Goal: Task Accomplishment & Management: Use online tool/utility

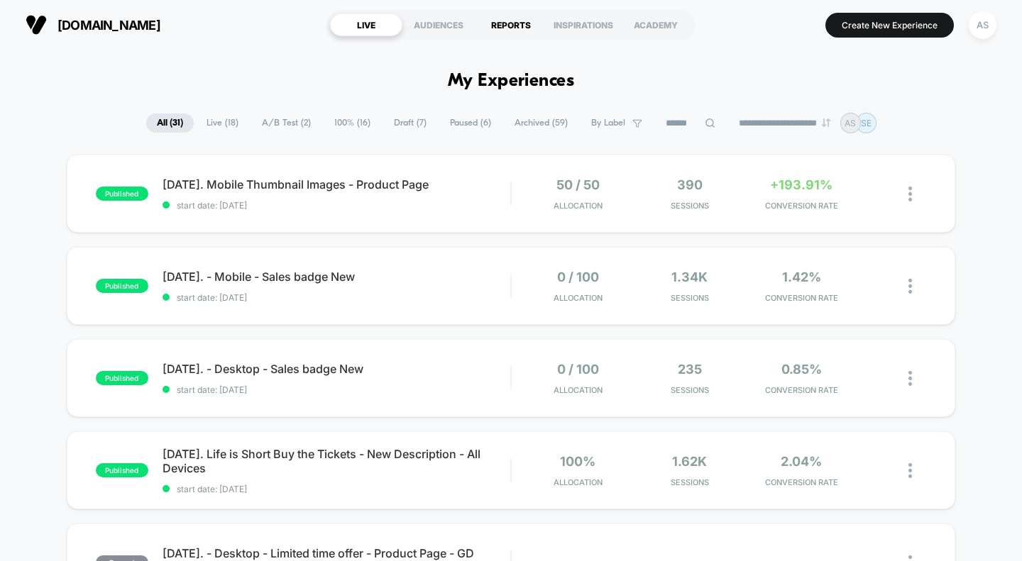
click at [506, 30] on div "REPORTS" at bounding box center [511, 24] width 72 height 23
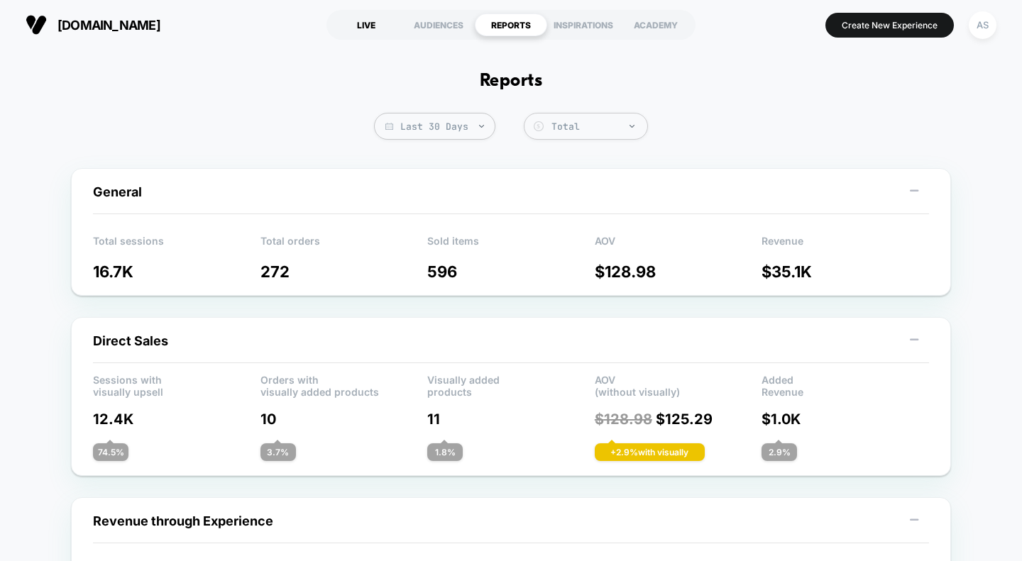
click at [364, 24] on div "LIVE" at bounding box center [366, 24] width 72 height 23
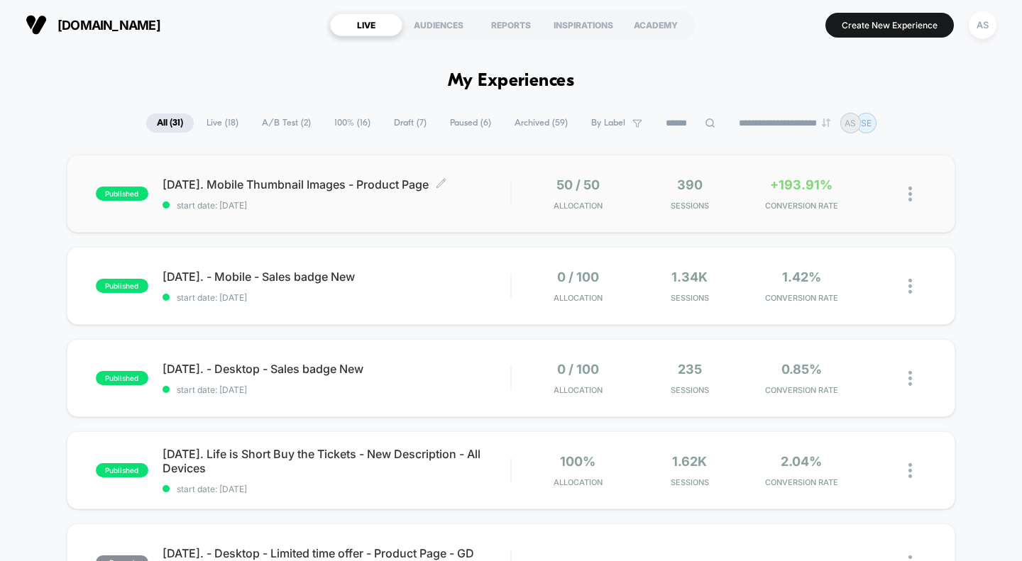
click at [286, 189] on span "[DATE]. Mobile Thumbnail Images - Product Page Click to edit experience details" at bounding box center [336, 184] width 348 height 14
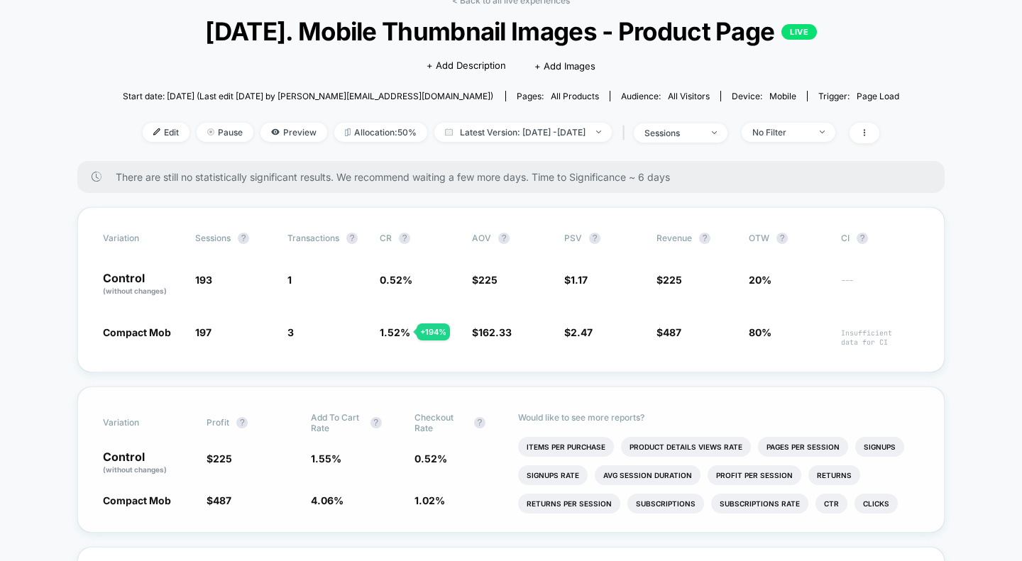
scroll to position [73, 0]
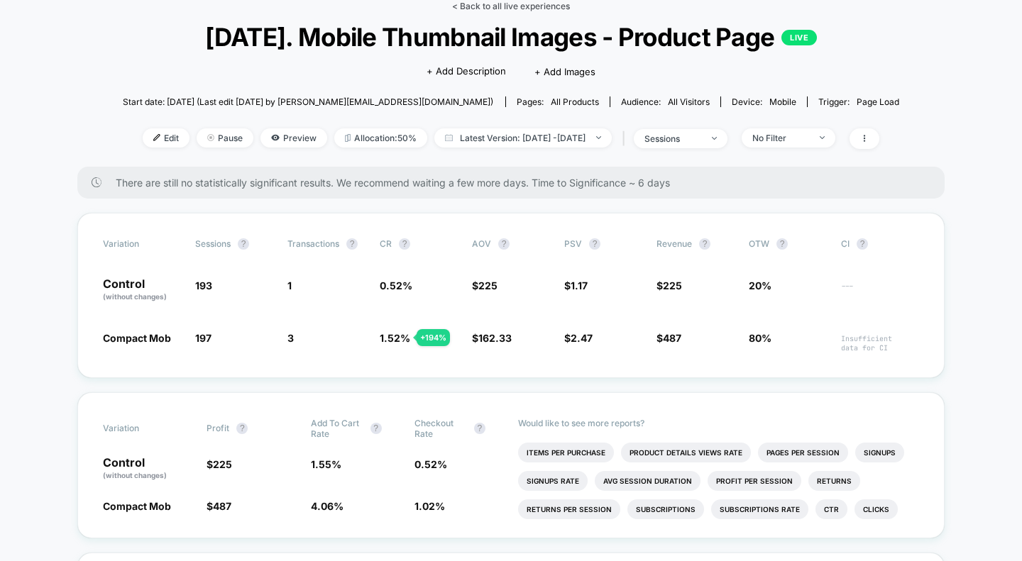
click at [515, 8] on link "< Back to all live experiences" at bounding box center [511, 6] width 118 height 11
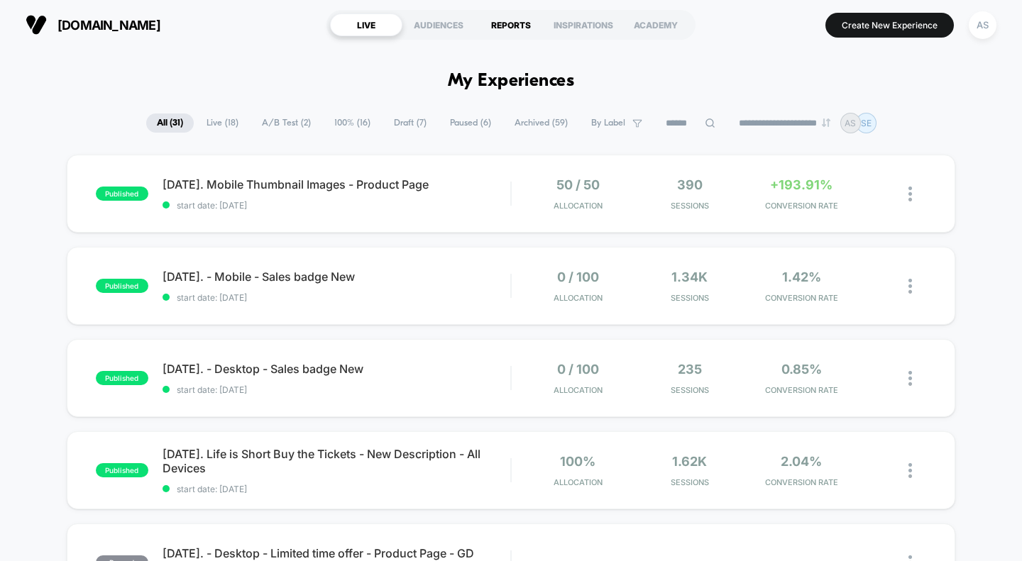
click at [511, 32] on div "REPORTS" at bounding box center [511, 24] width 72 height 23
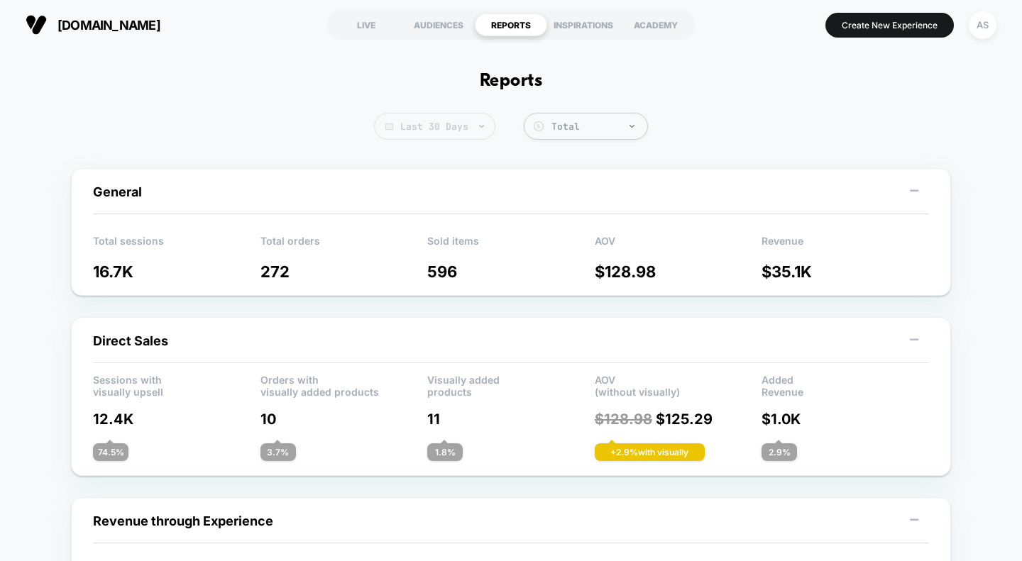
click at [429, 134] on span "Last 30 Days" at bounding box center [434, 126] width 121 height 27
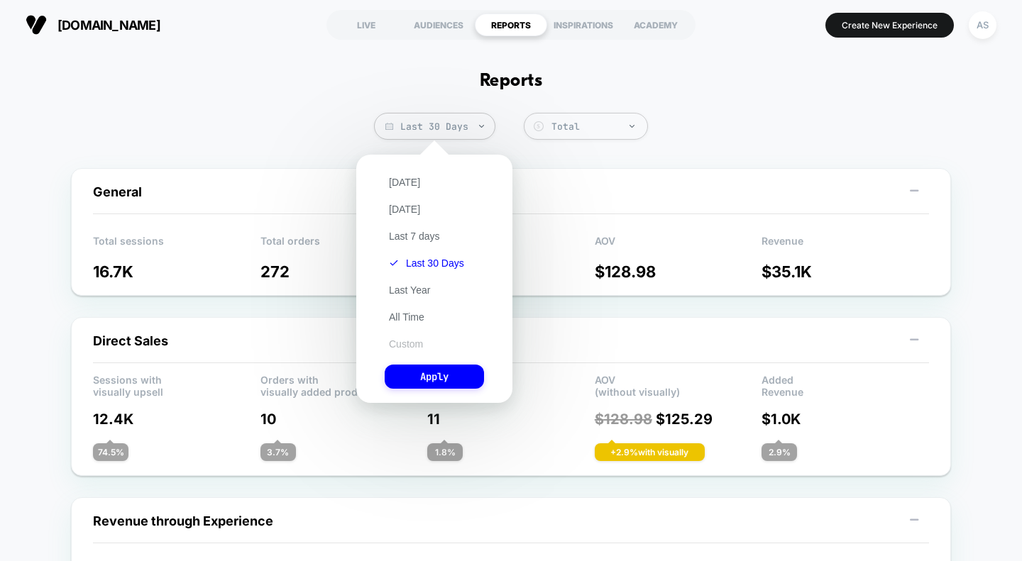
click at [401, 347] on button "Custom" at bounding box center [405, 344] width 43 height 13
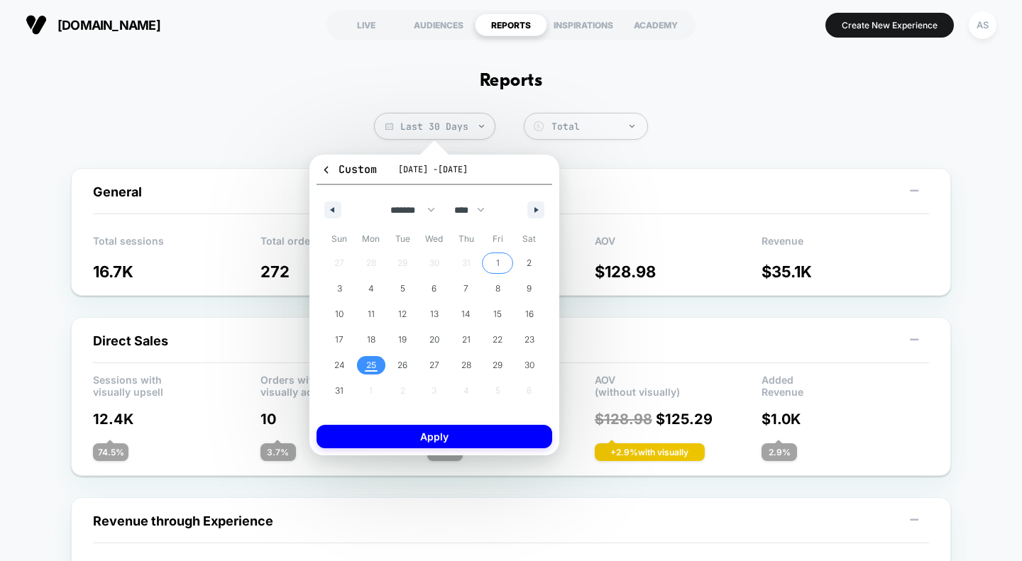
click at [496, 263] on span "1" at bounding box center [498, 263] width 4 height 26
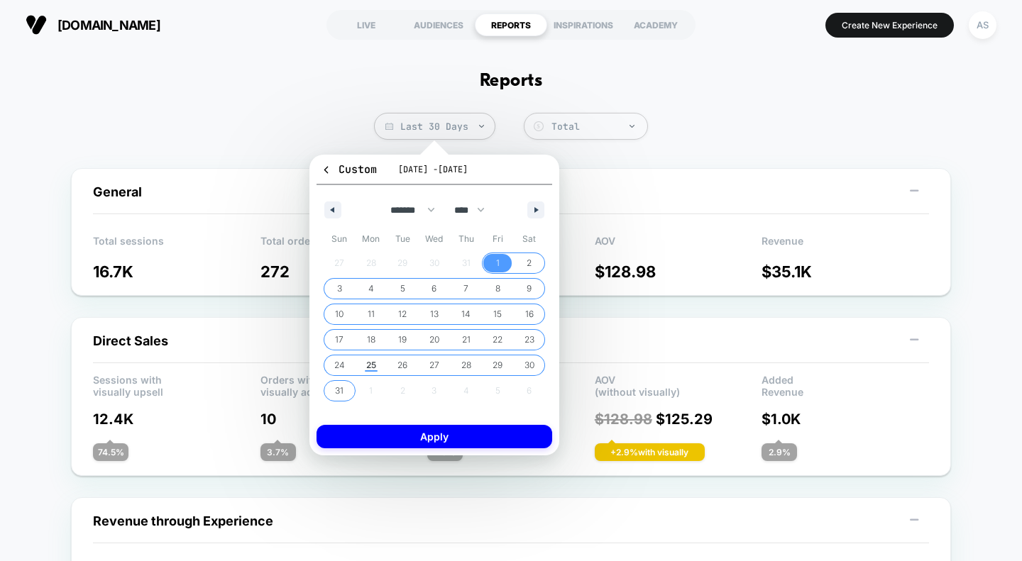
click at [341, 383] on span "31" at bounding box center [339, 391] width 9 height 26
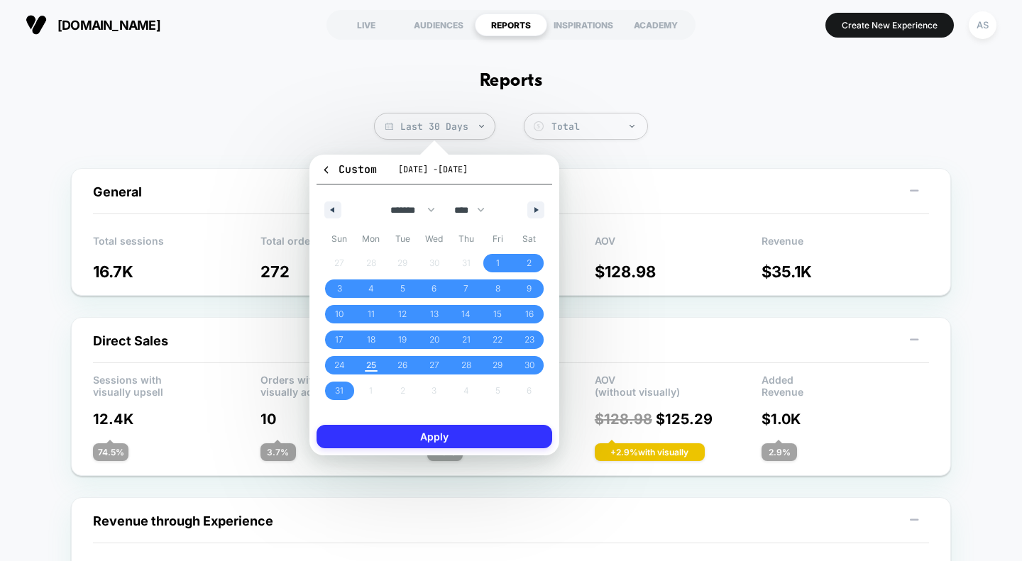
click at [389, 437] on button "Apply" at bounding box center [434, 436] width 236 height 23
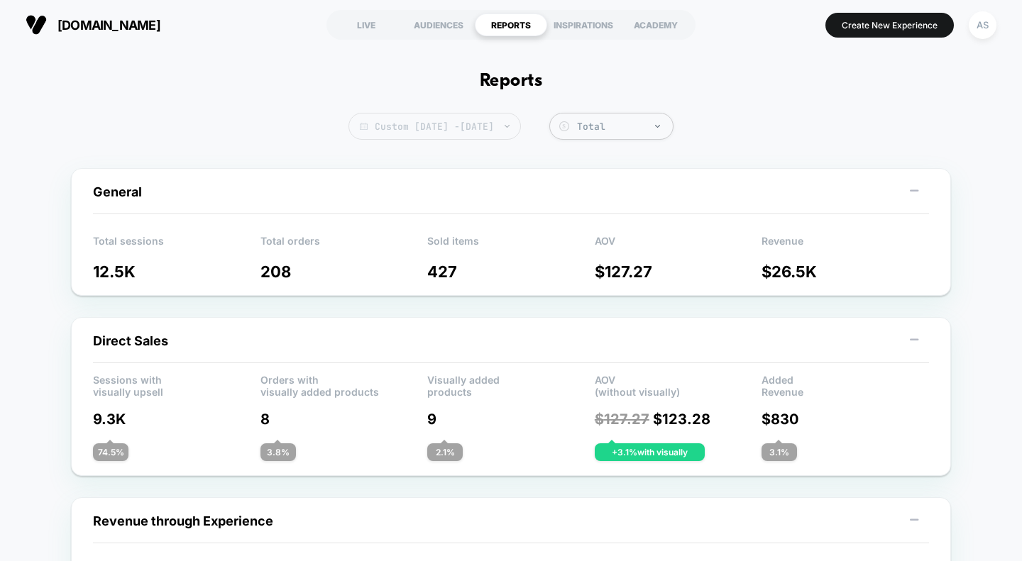
click at [452, 135] on span "Custom [DATE] - [DATE]" at bounding box center [434, 126] width 172 height 27
select select "*"
select select "****"
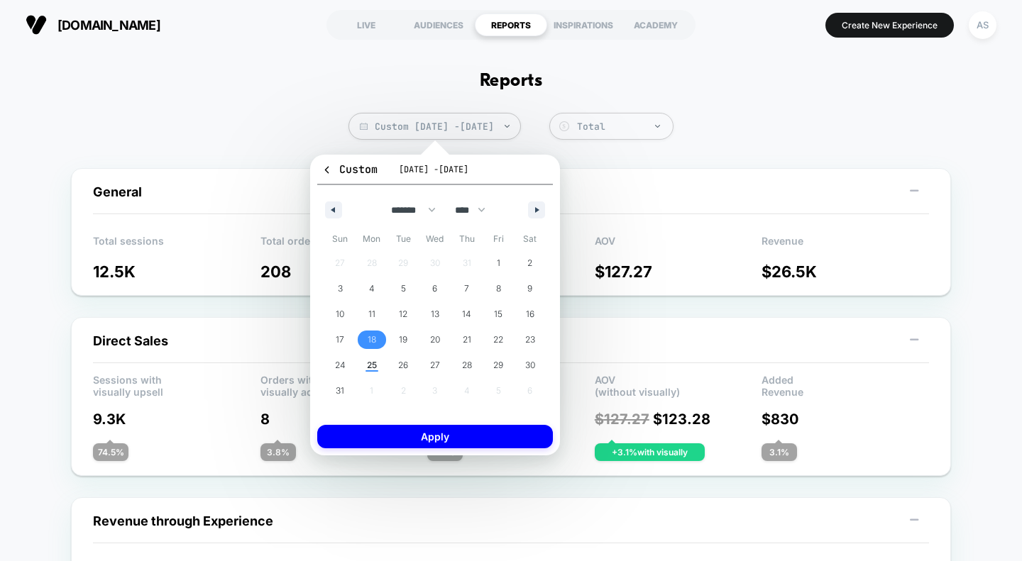
click at [369, 341] on span "18" at bounding box center [371, 340] width 9 height 26
click at [340, 366] on span "24" at bounding box center [340, 366] width 11 height 26
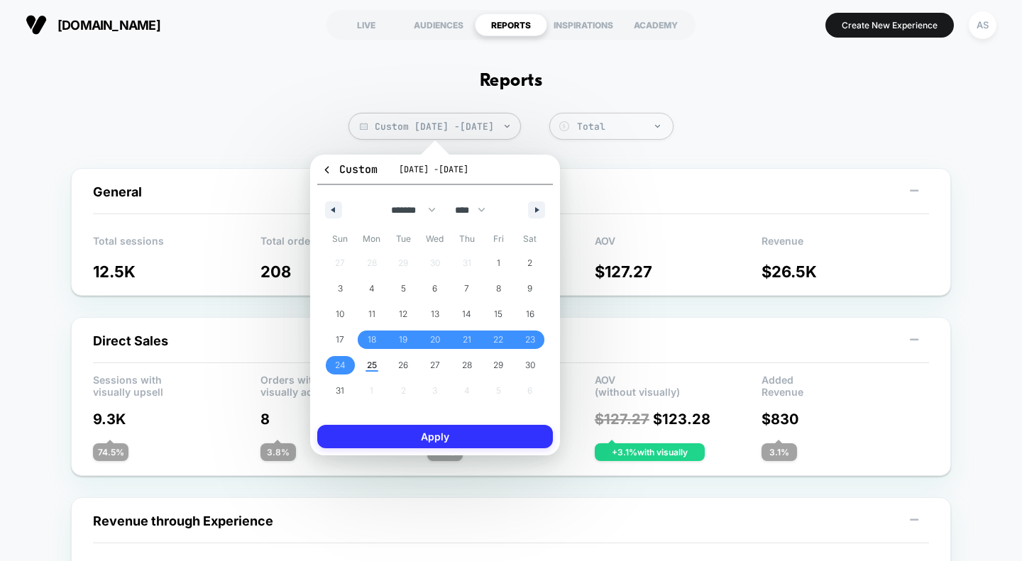
click at [391, 436] on button "Apply" at bounding box center [435, 436] width 236 height 23
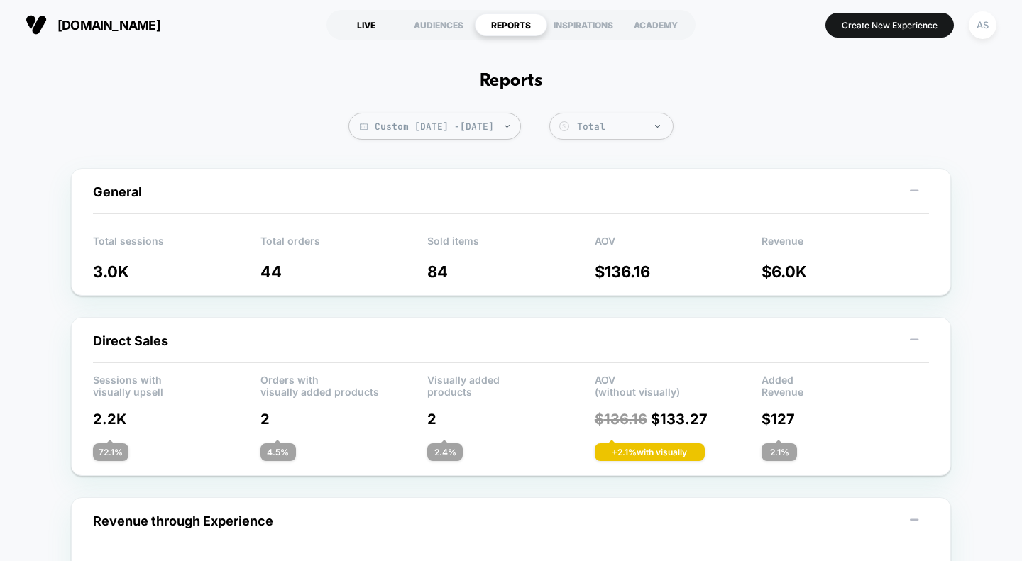
click at [367, 25] on div "LIVE" at bounding box center [366, 24] width 72 height 23
